Goal: Find specific page/section: Find specific page/section

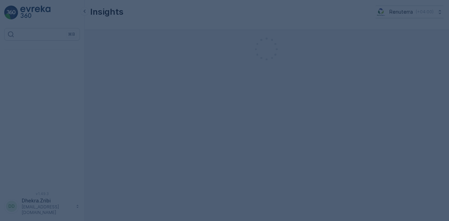
scroll to position [15, 0]
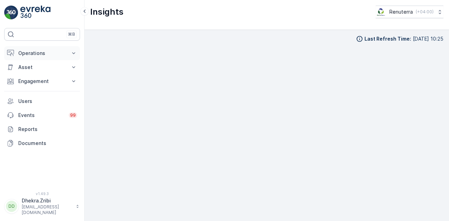
click at [73, 51] on icon at bounding box center [73, 53] width 7 height 7
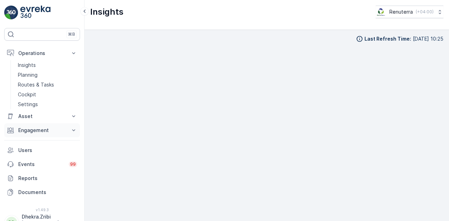
click at [75, 130] on icon at bounding box center [73, 130] width 7 height 7
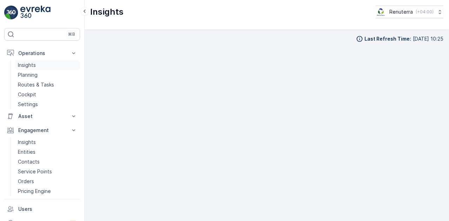
click at [61, 63] on link "Insights" at bounding box center [47, 65] width 65 height 10
click at [24, 65] on p "Insights" at bounding box center [27, 65] width 18 height 7
click at [42, 147] on link "Entities" at bounding box center [47, 152] width 65 height 10
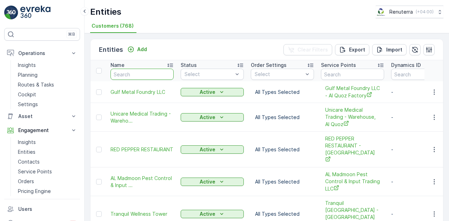
click at [133, 75] on input "text" at bounding box center [141, 74] width 63 height 11
type input "fastec"
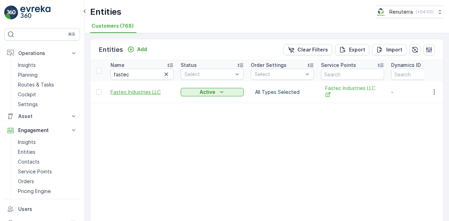
click at [143, 92] on span "Fastec Industries LLC" at bounding box center [141, 92] width 63 height 7
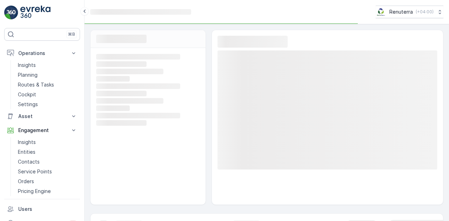
type textarea "Chat"
click at [143, 92] on rect at bounding box center [147, 93] width 102 height 6
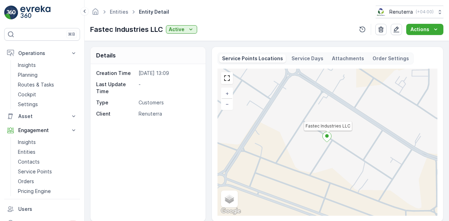
click at [206, 119] on div "Details Creation Time [DATE] 13:09 Last Update Time - Type Customers Client Ren…" at bounding box center [266, 134] width 353 height 175
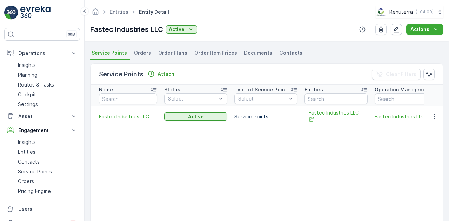
scroll to position [168, 0]
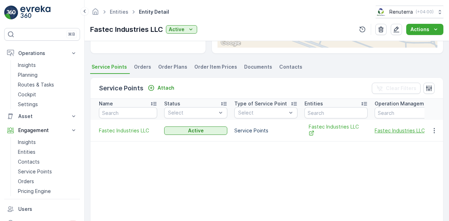
click at [389, 129] on span "Fastec Industries LLC" at bounding box center [427, 130] width 105 height 7
click at [136, 68] on span "Orders" at bounding box center [142, 66] width 17 height 7
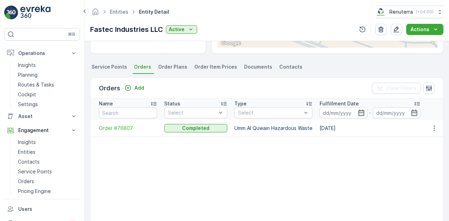
click at [335, 128] on td "[DATE]" at bounding box center [370, 128] width 108 height 17
click at [173, 68] on span "Order Plans" at bounding box center [172, 66] width 29 height 7
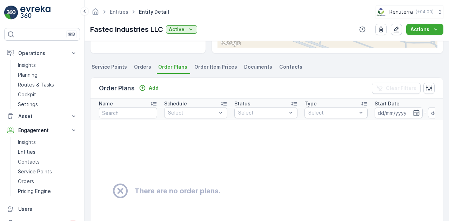
click at [221, 70] on li "Order Item Prices" at bounding box center [216, 68] width 47 height 12
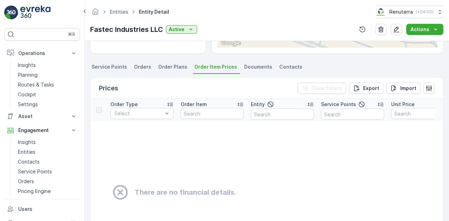
click at [116, 69] on span "Service Points" at bounding box center [109, 66] width 35 height 7
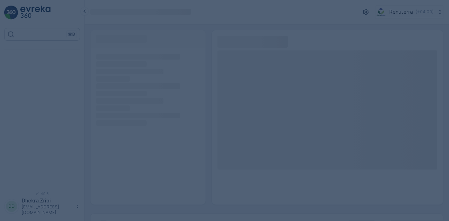
scroll to position [15, 0]
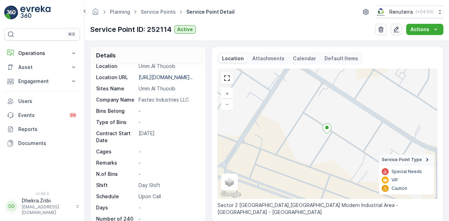
scroll to position [124, 0]
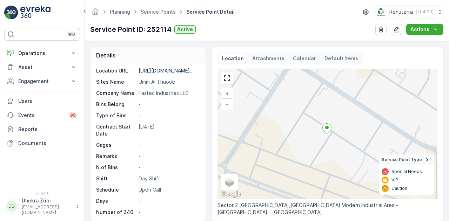
click at [209, 114] on div "Details Service Point ID 252114 Name Fastec Industries LLC Type Default Operati…" at bounding box center [266, 134] width 353 height 175
click at [264, 56] on p "Attachments" at bounding box center [268, 58] width 32 height 7
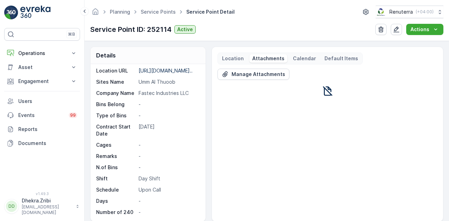
click at [310, 55] on p "Calendar" at bounding box center [304, 58] width 23 height 7
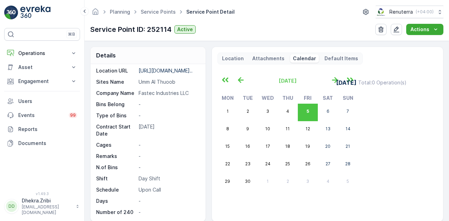
click at [336, 55] on p "Default Items" at bounding box center [341, 58] width 34 height 7
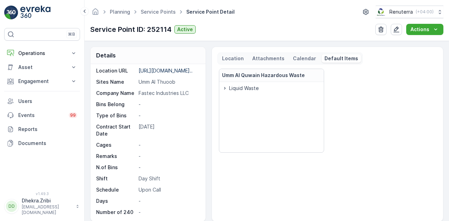
click at [250, 88] on span "Liquid Waste" at bounding box center [244, 88] width 30 height 7
click at [272, 60] on p "Attachments" at bounding box center [268, 58] width 32 height 7
click at [232, 59] on p "Location" at bounding box center [233, 58] width 22 height 7
